Goal: Use online tool/utility

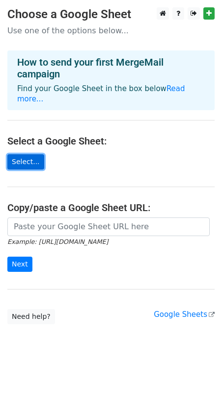
click at [24, 154] on link "Select..." at bounding box center [25, 161] width 37 height 15
click at [21, 154] on link "Select..." at bounding box center [25, 161] width 37 height 15
